Goal: Task Accomplishment & Management: Use online tool/utility

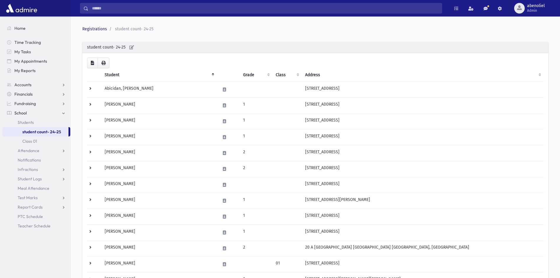
click at [247, 74] on th "Grade" at bounding box center [256, 75] width 32 height 14
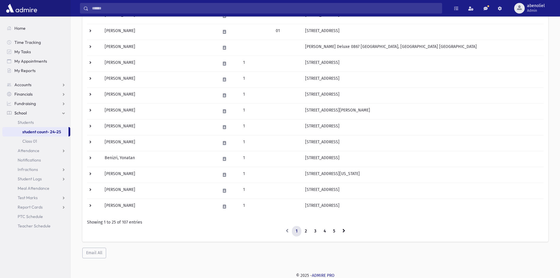
scroll to position [265, 0]
click at [23, 73] on span "My Reports" at bounding box center [24, 70] width 21 height 5
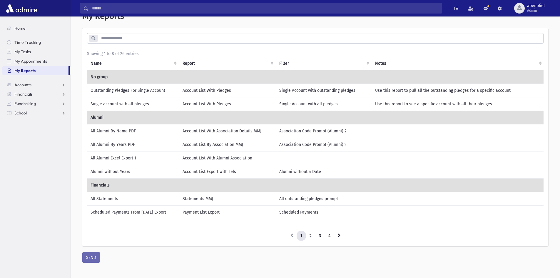
scroll to position [26, 0]
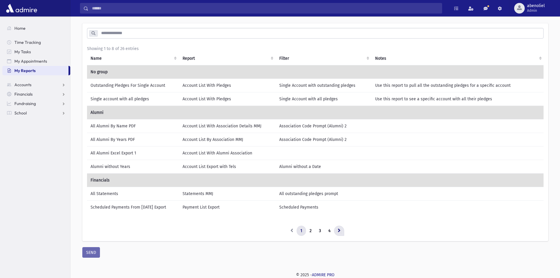
click at [339, 231] on icon at bounding box center [339, 230] width 3 height 4
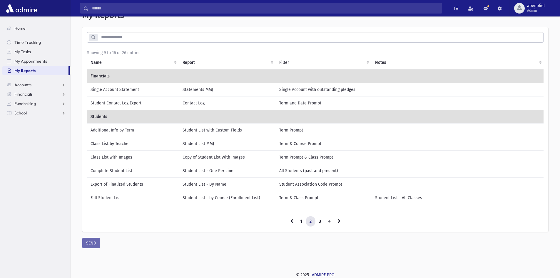
scroll to position [18, 0]
click at [129, 132] on td "Additional Info by Term" at bounding box center [133, 130] width 92 height 14
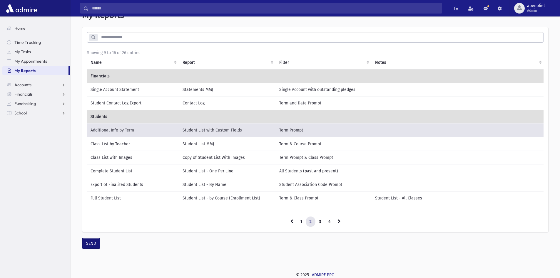
click at [89, 245] on button "SEND" at bounding box center [91, 243] width 18 height 11
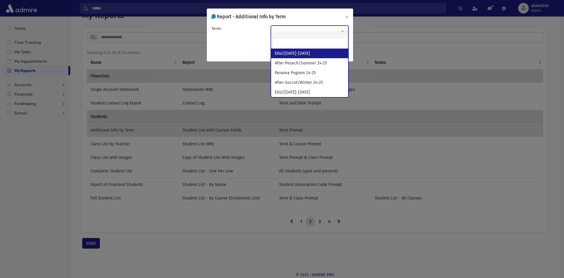
click at [337, 29] on span at bounding box center [343, 31] width 12 height 10
select select "**********"
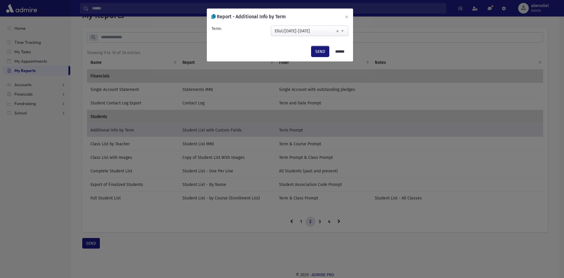
click at [316, 51] on button "SEND" at bounding box center [321, 51] width 18 height 11
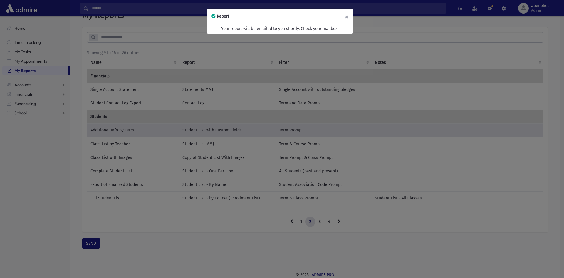
click at [348, 16] on button "×" at bounding box center [346, 17] width 13 height 16
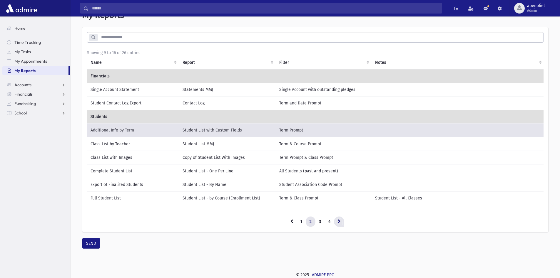
click at [338, 220] on icon at bounding box center [339, 221] width 3 height 4
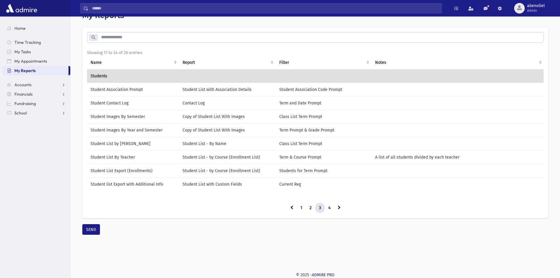
click at [292, 185] on td "Current Reg" at bounding box center [324, 184] width 96 height 14
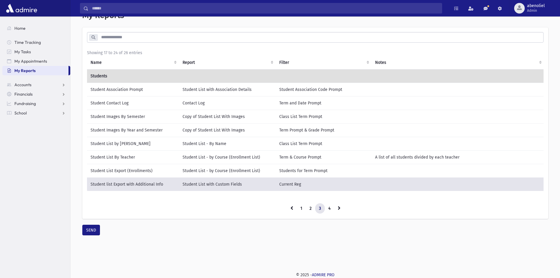
click at [143, 183] on td "Student list Export with Additional Info" at bounding box center [133, 184] width 92 height 14
click at [110, 184] on td "Student list Export with Additional Info" at bounding box center [133, 184] width 92 height 14
click at [86, 232] on button "SEND" at bounding box center [91, 230] width 18 height 11
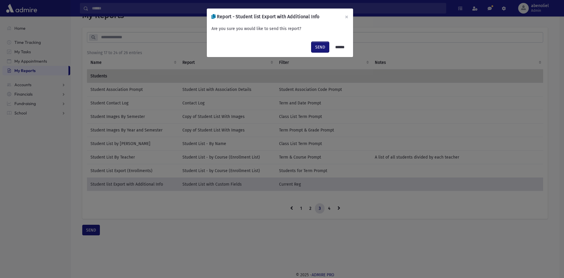
click at [316, 46] on button "SEND" at bounding box center [321, 47] width 18 height 11
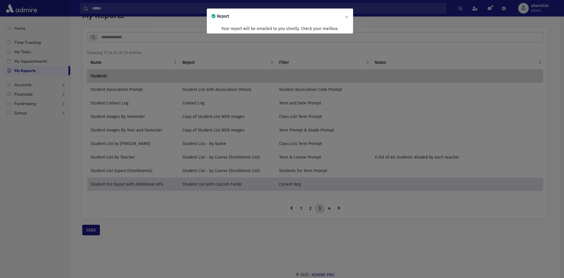
click at [171, 243] on div "Report × Your report will be emailed to you shortly. Check your mailbox." at bounding box center [282, 139] width 564 height 278
